Goal: Navigation & Orientation: Find specific page/section

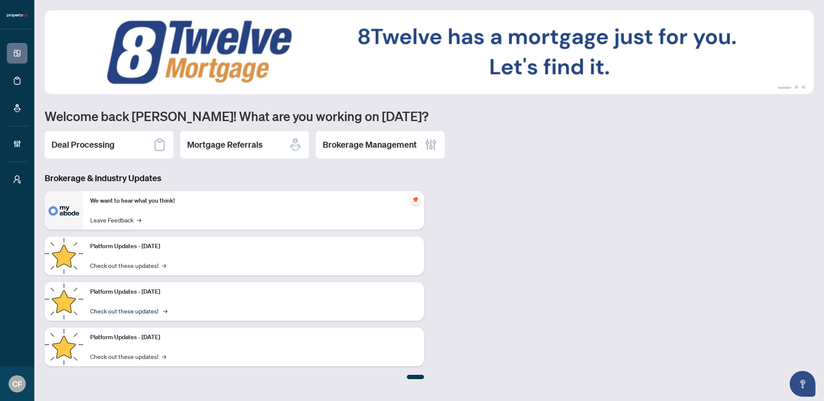
click at [136, 313] on link "Check out these updates! →" at bounding box center [128, 310] width 76 height 9
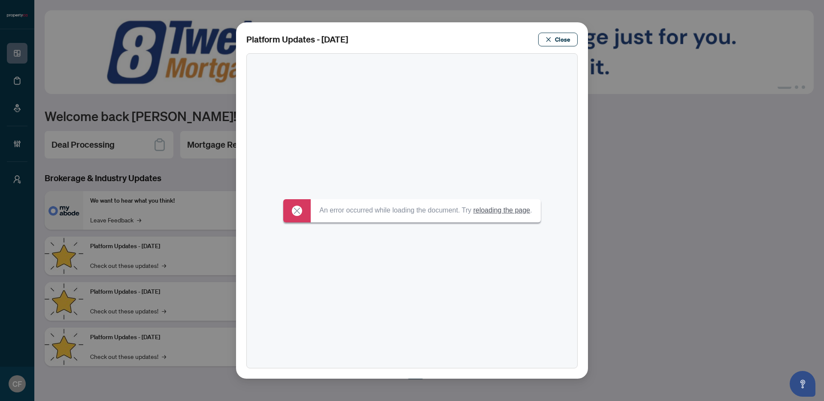
click at [527, 214] on link "reloading the page" at bounding box center [501, 209] width 57 height 7
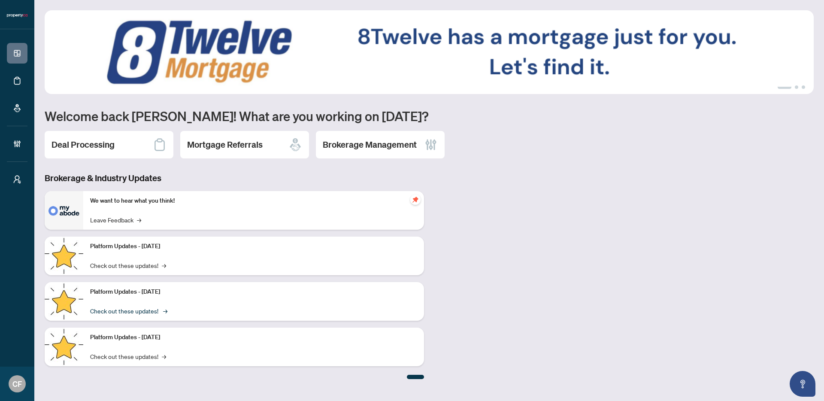
click at [130, 310] on link "Check out these updates! →" at bounding box center [128, 310] width 76 height 9
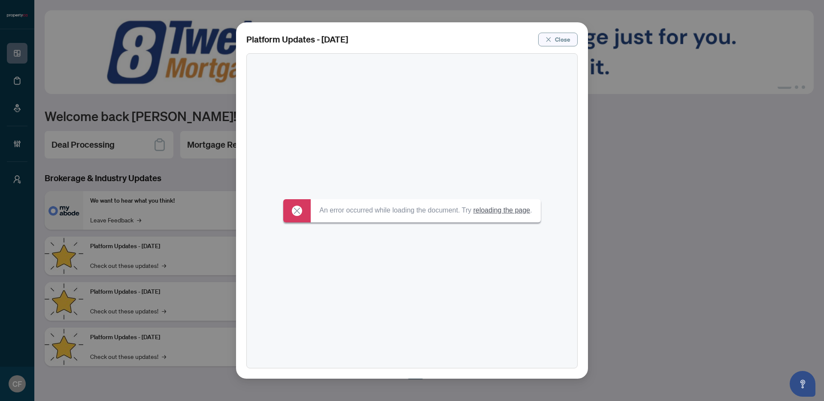
click at [571, 39] on button "Close" at bounding box center [557, 40] width 39 height 14
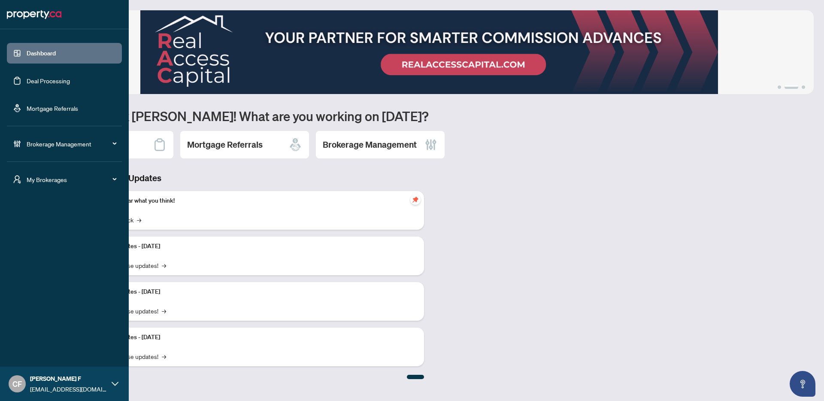
click at [39, 178] on span "My Brokerages" at bounding box center [71, 179] width 89 height 9
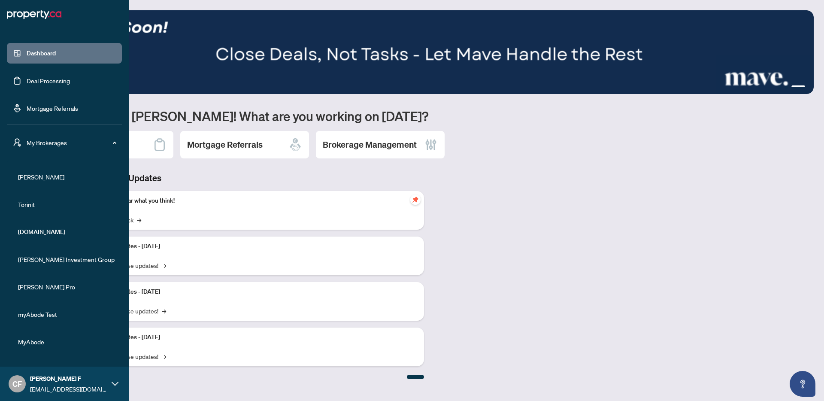
click at [45, 288] on span "RAHR Pro" at bounding box center [67, 286] width 98 height 9
